Goal: Complete application form

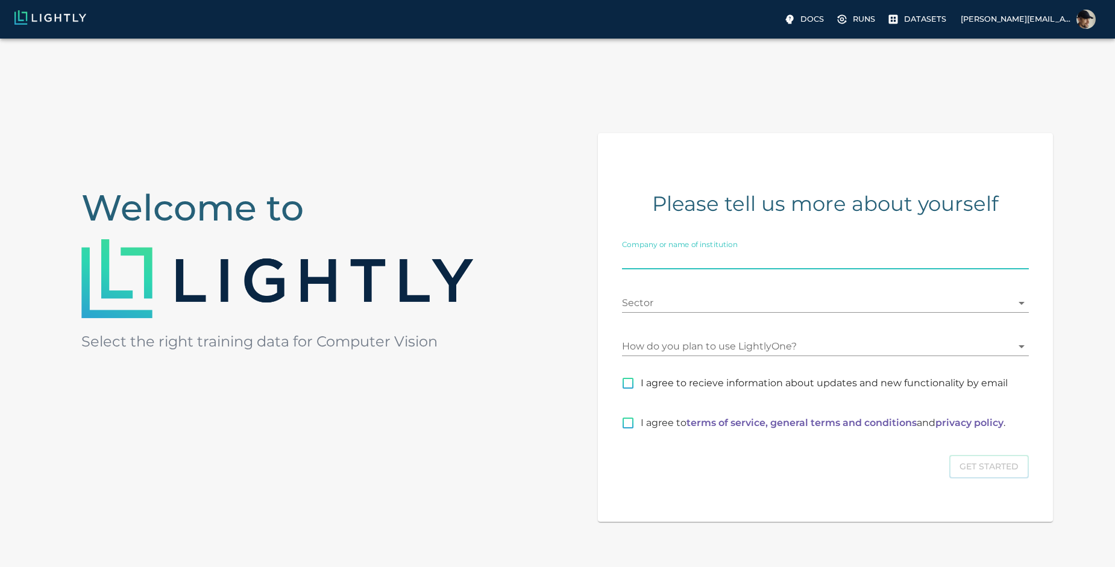
click at [688, 261] on input "Company or name of institution" at bounding box center [825, 259] width 407 height 19
type input "NEC"
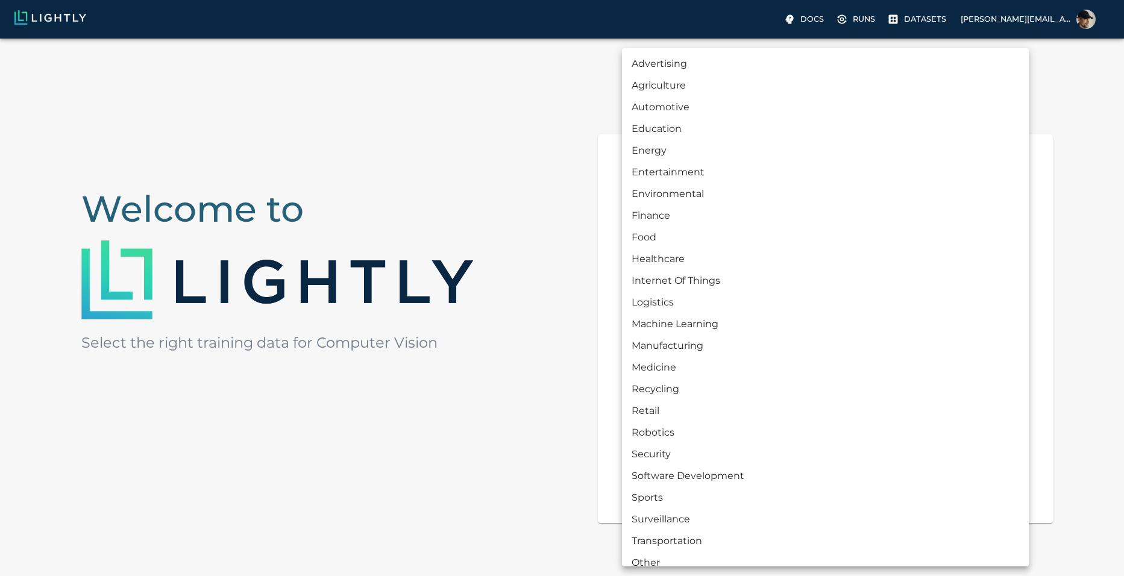
click at [668, 311] on body "Docs Runs Datasets [EMAIL_ADDRESS][PERSON_NAME][DOMAIN_NAME] Welcome to Select …" at bounding box center [562, 339] width 1124 height 600
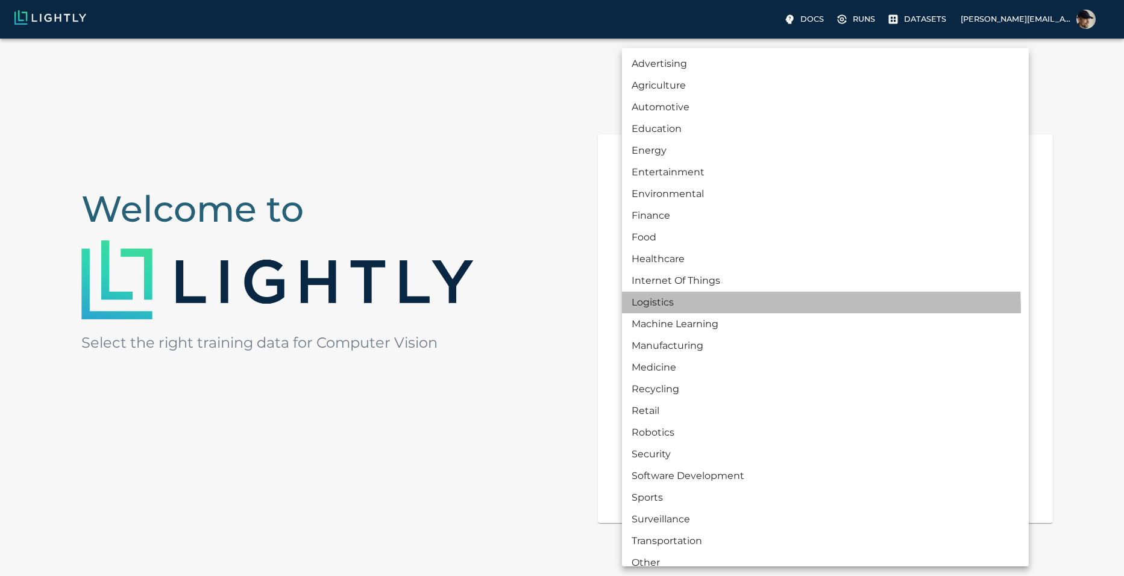
click at [668, 311] on li "Logistics" at bounding box center [825, 303] width 407 height 22
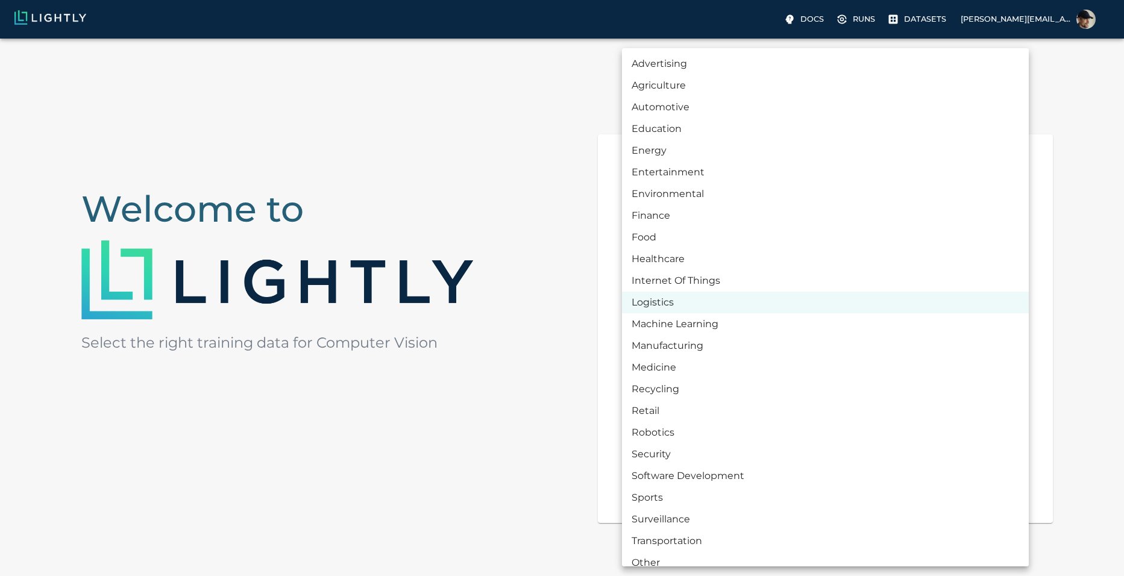
click at [668, 311] on body "Docs Runs Datasets [EMAIL_ADDRESS][PERSON_NAME][DOMAIN_NAME] Welcome to Select …" at bounding box center [562, 339] width 1124 height 600
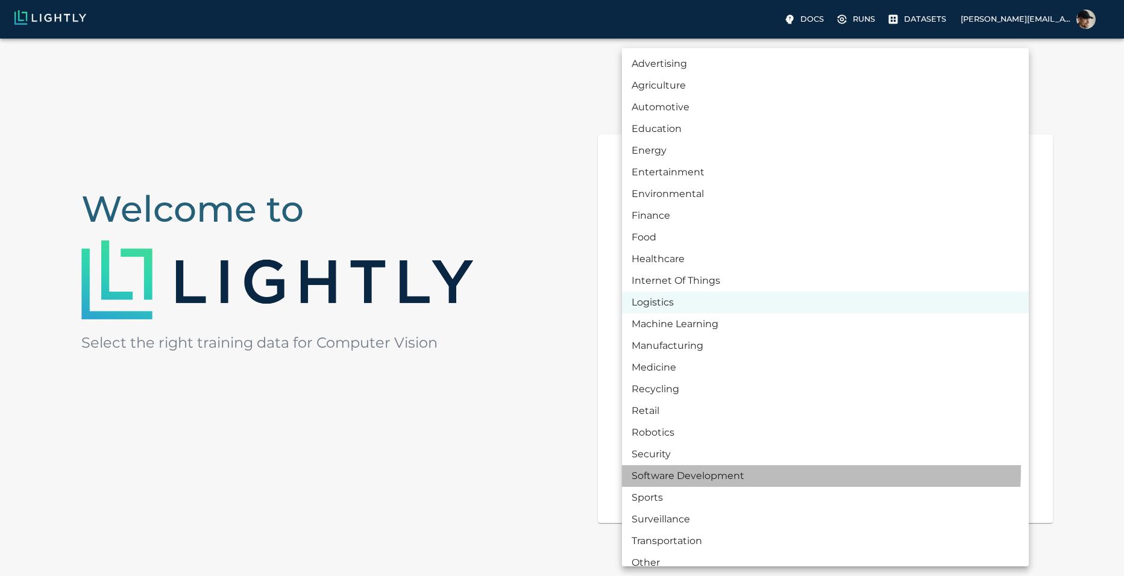
click at [716, 469] on li "Software Development" at bounding box center [825, 476] width 407 height 22
type input "SOFTWARE_DEVELOPMENT"
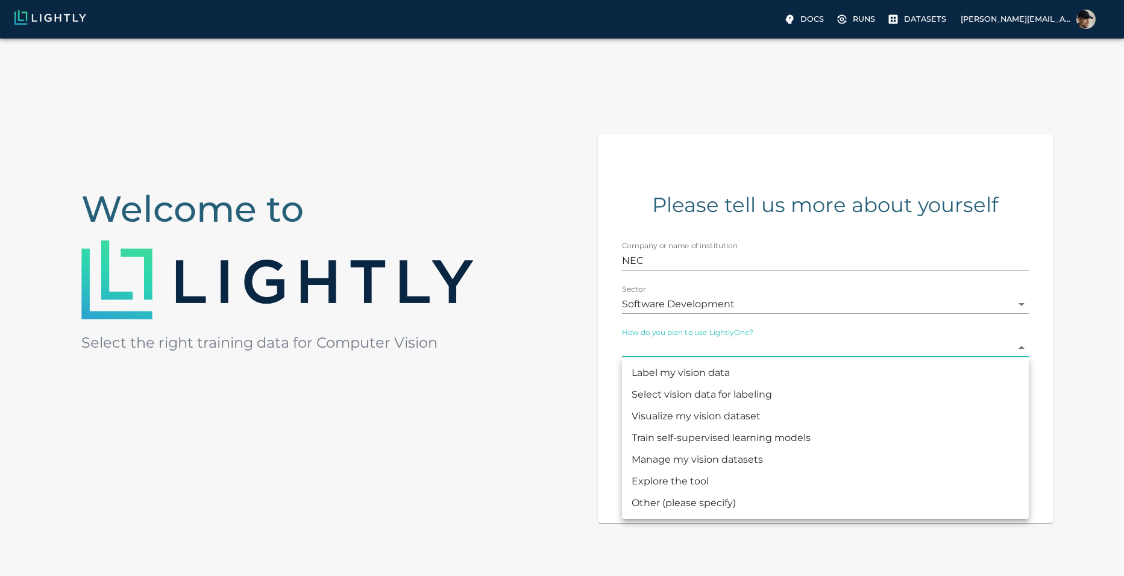
click at [768, 347] on body "Docs Runs Datasets [EMAIL_ADDRESS][PERSON_NAME][DOMAIN_NAME] Welcome to Select …" at bounding box center [562, 339] width 1124 height 600
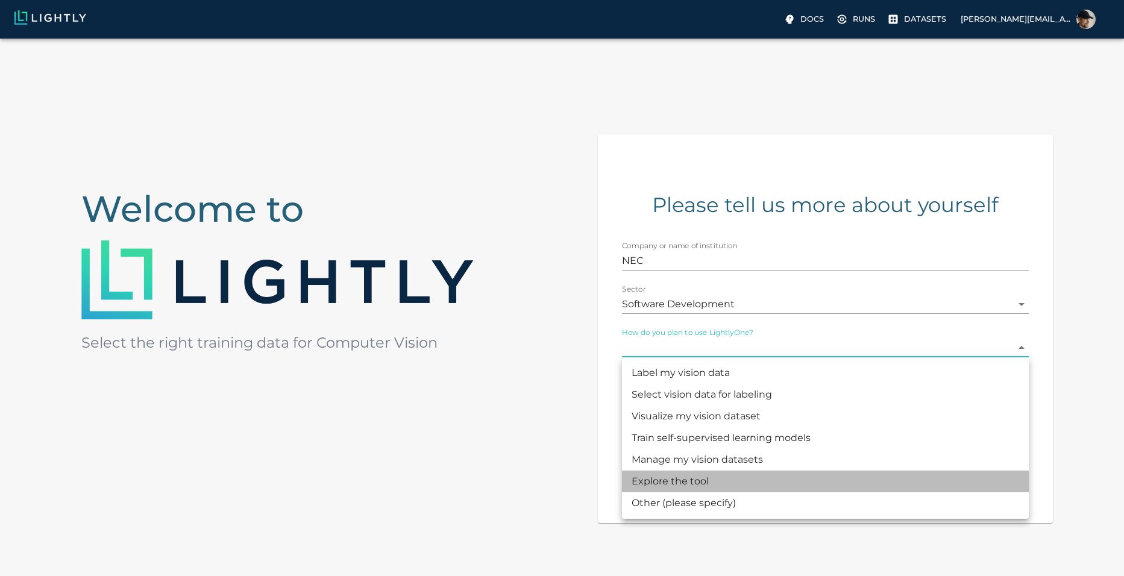
click at [718, 485] on li "Explore the tool" at bounding box center [825, 482] width 407 height 22
type input "CHECKING_THE_TOOL"
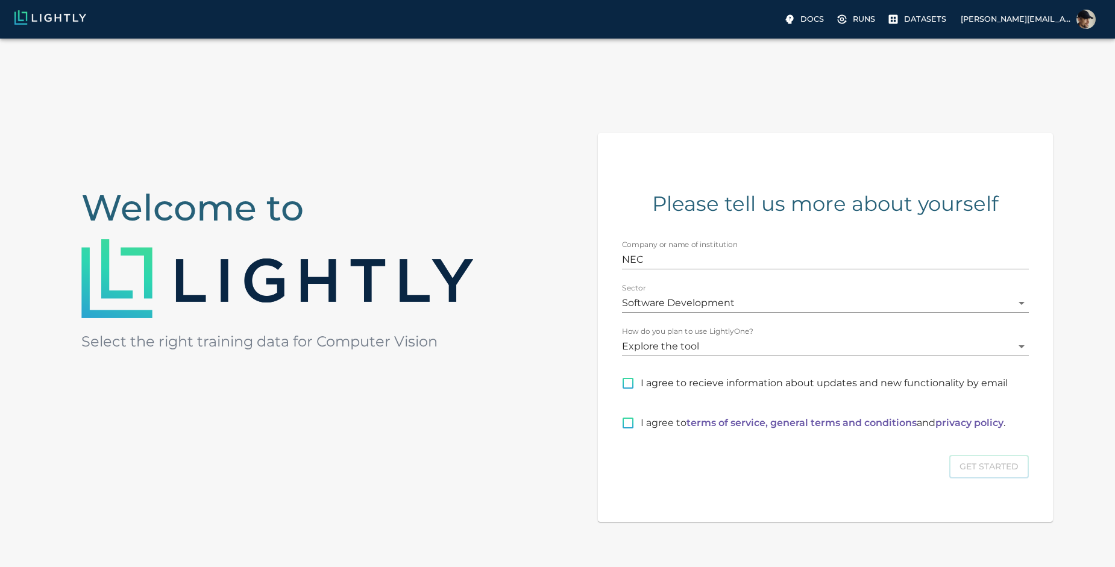
drag, startPoint x: 630, startPoint y: 385, endPoint x: 628, endPoint y: 423, distance: 38.0
click at [628, 423] on div "Company or name of institution NEC Sector Software Development SOFTWARE_DEVELOP…" at bounding box center [818, 331] width 421 height 210
click at [628, 423] on input "I agree to terms of service, general terms and conditions and privacy policy ." at bounding box center [627, 422] width 25 height 25
checkbox input "true"
click at [975, 471] on button "Get Started" at bounding box center [989, 467] width 80 height 24
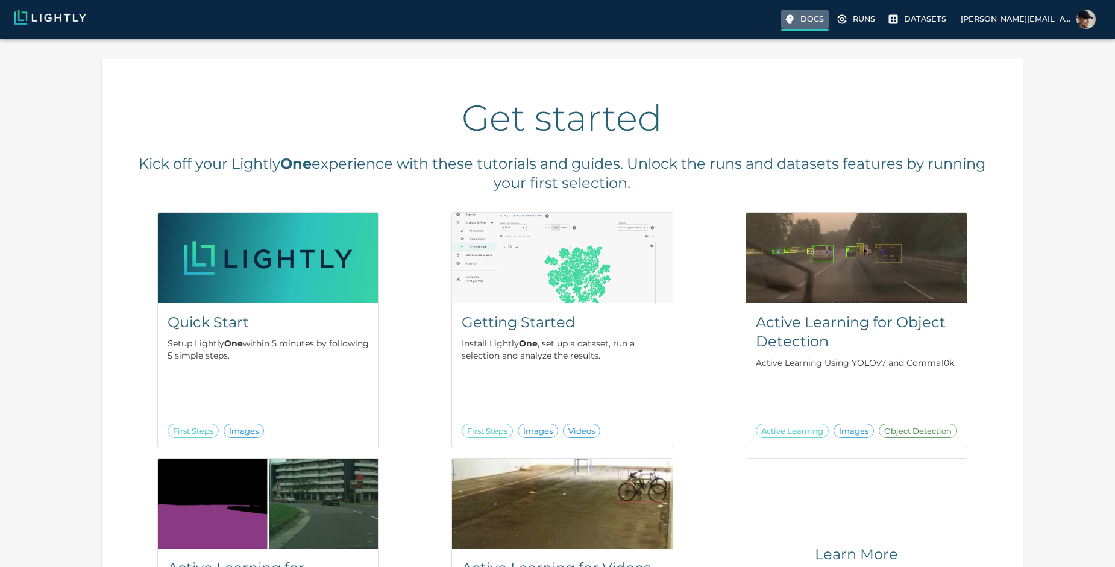
click at [809, 14] on p "Docs" at bounding box center [812, 18] width 24 height 11
